Goal: Transaction & Acquisition: Obtain resource

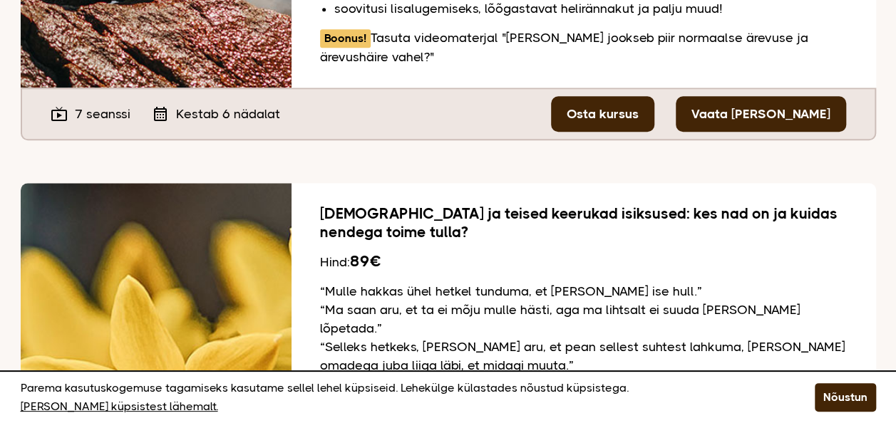
scroll to position [641, 0]
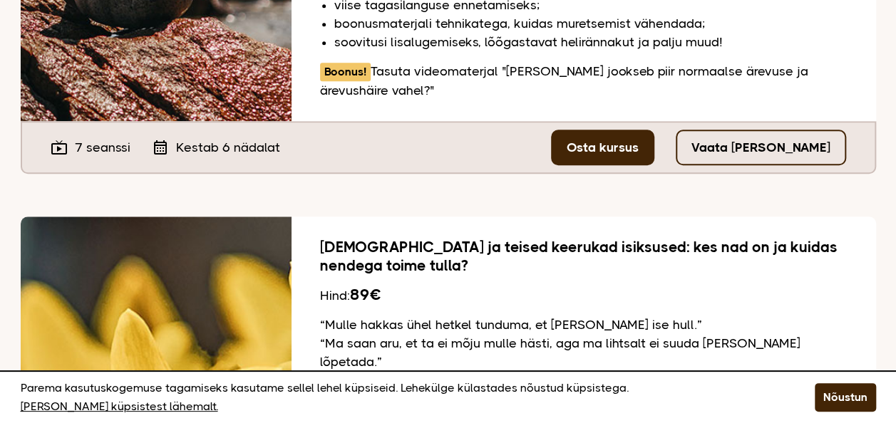
click at [787, 130] on link "Vaata tasuta seanssi" at bounding box center [760, 148] width 170 height 36
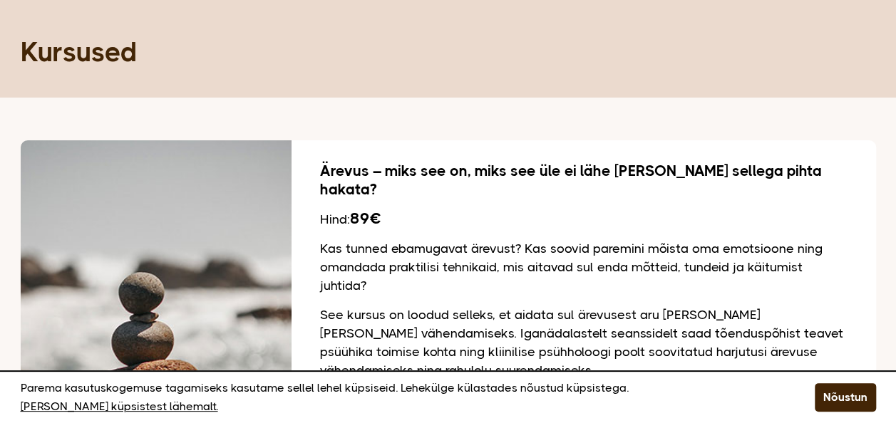
scroll to position [71, 0]
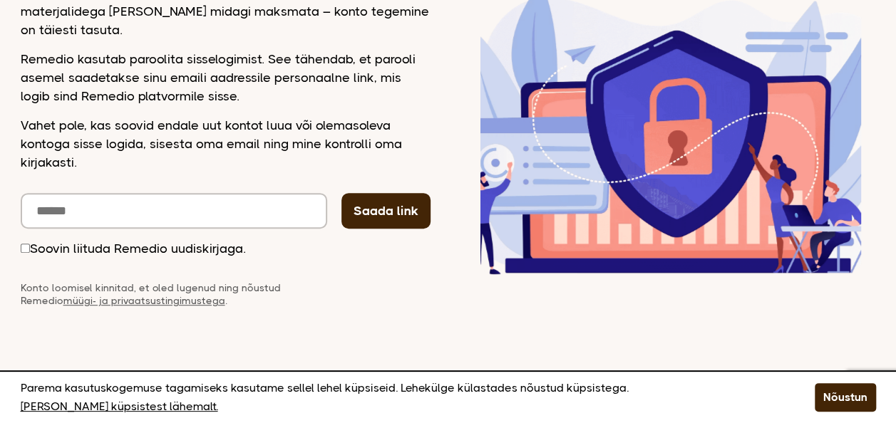
scroll to position [285, 0]
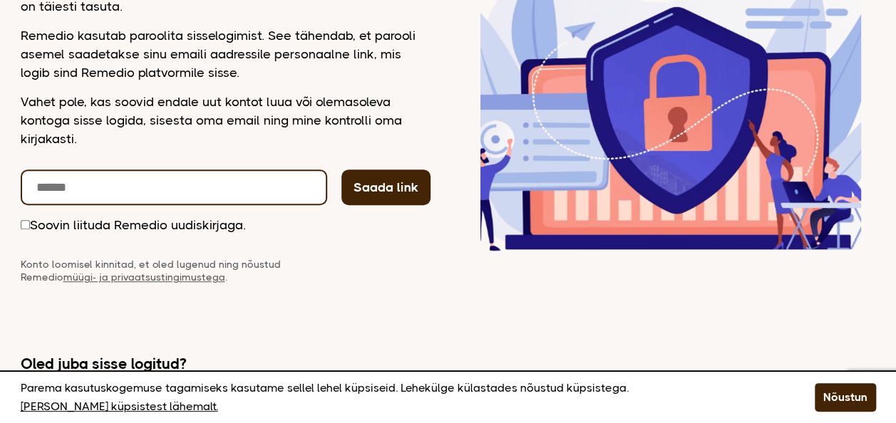
click at [180, 171] on input "email" at bounding box center [174, 188] width 306 height 36
type input "**********"
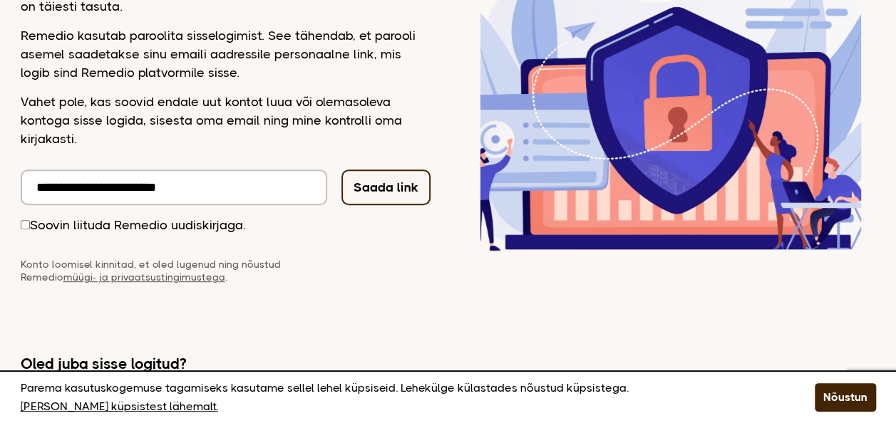
click at [380, 180] on button "Saada link" at bounding box center [385, 188] width 89 height 36
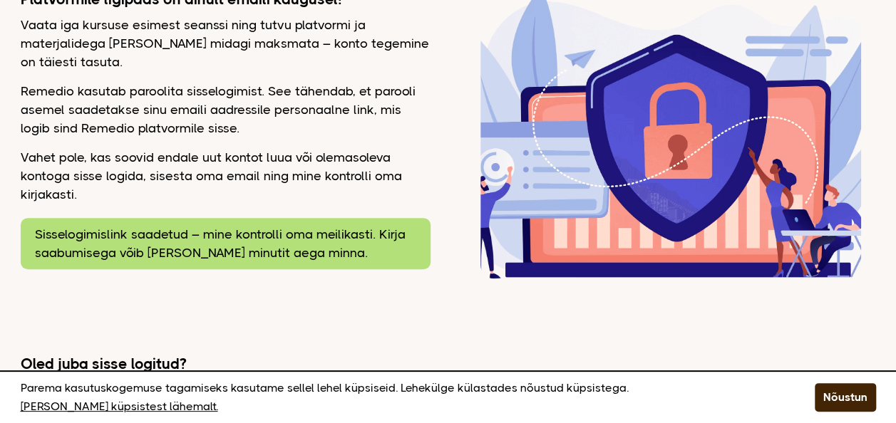
scroll to position [238, 0]
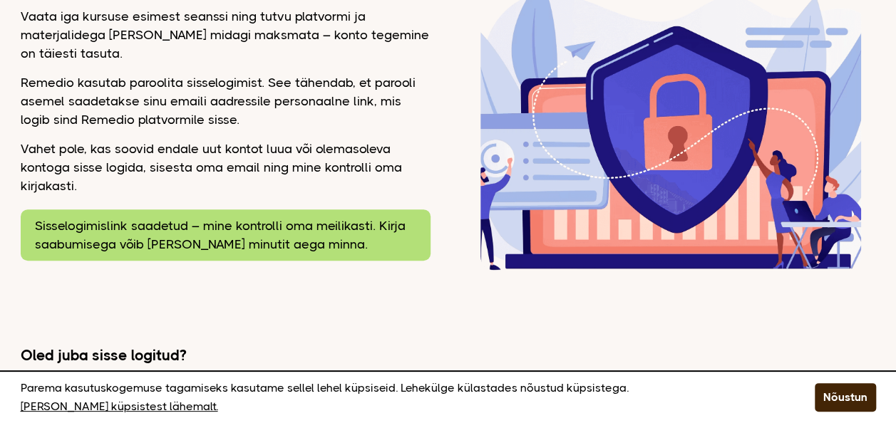
click at [246, 354] on h2 "Oled juba sisse logitud?" at bounding box center [234, 355] width 427 height 19
